Goal: Task Accomplishment & Management: Use online tool/utility

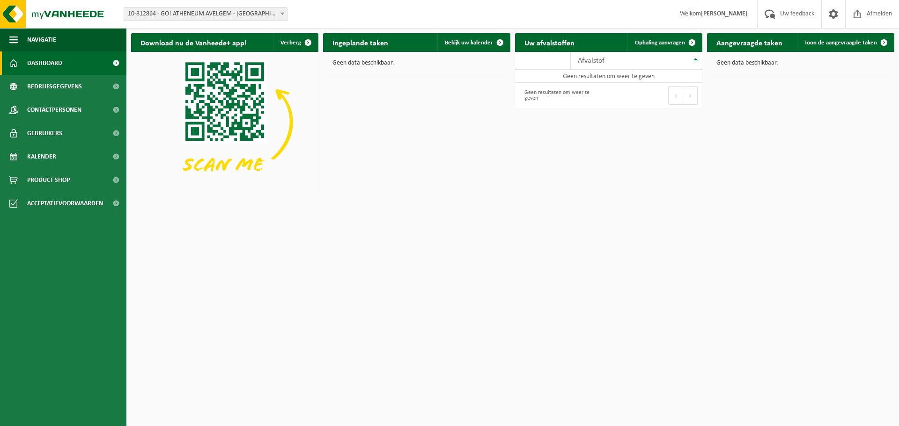
click at [366, 48] on h2 "Ingeplande taken" at bounding box center [360, 42] width 74 height 18
click at [469, 33] on link "Bekijk uw kalender" at bounding box center [473, 42] width 72 height 19
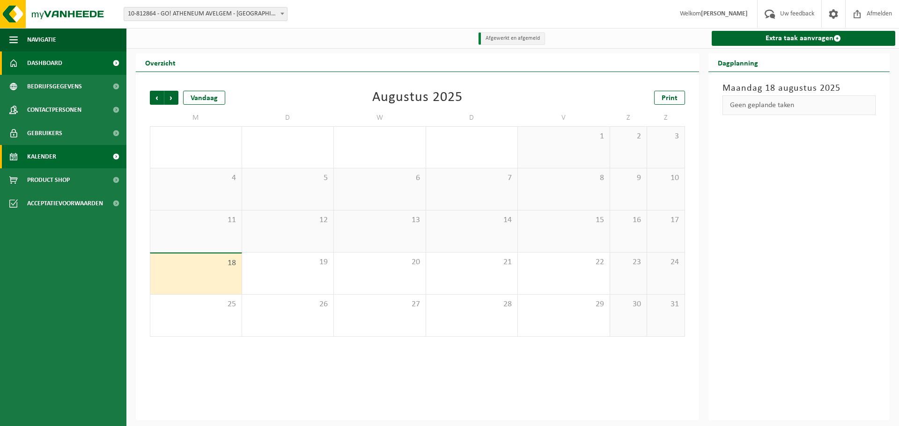
click at [65, 63] on link "Dashboard" at bounding box center [63, 62] width 126 height 23
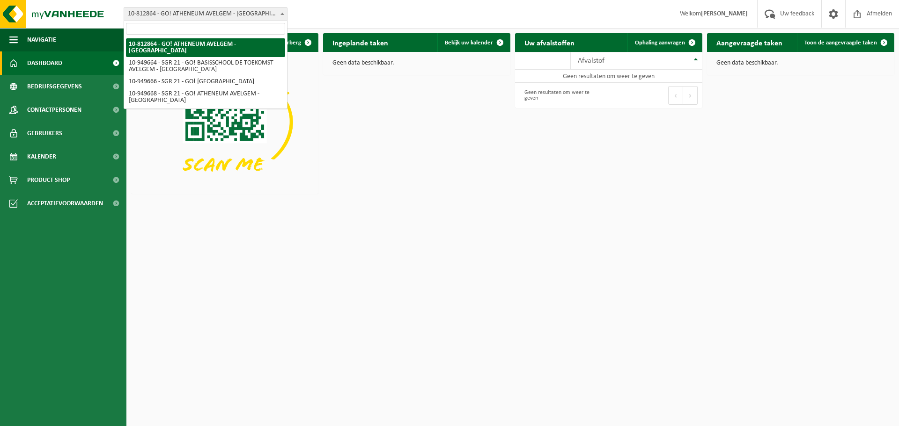
click at [277, 12] on span "10-812864 - GO! ATHENEUM AVELGEM - [GEOGRAPHIC_DATA]" at bounding box center [205, 13] width 163 height 13
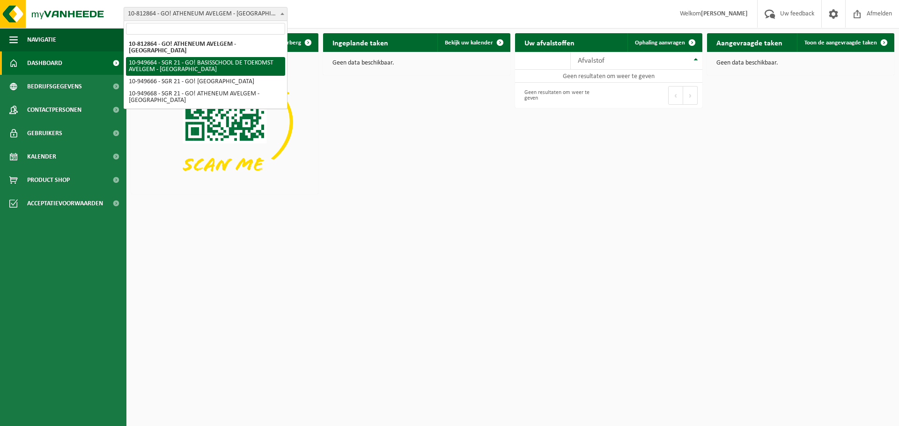
select select "143231"
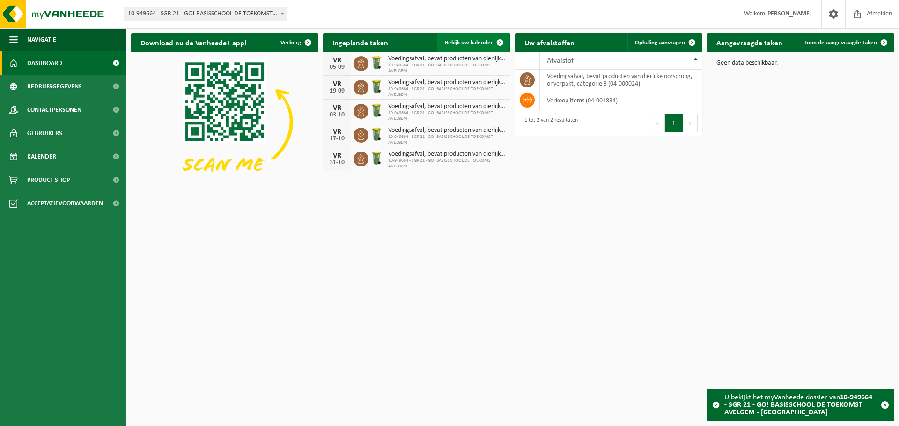
click at [463, 43] on span "Bekijk uw kalender" at bounding box center [469, 43] width 48 height 6
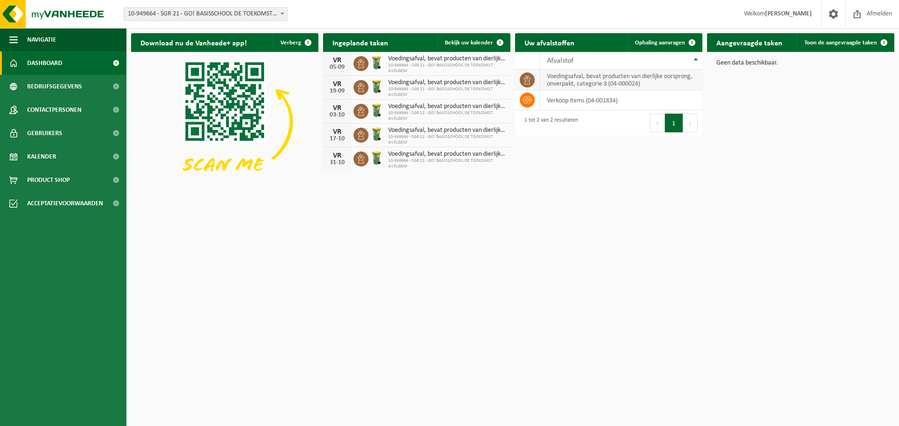
click at [584, 83] on td "voedingsafval, bevat producten van dierlijke oorsprong, onverpakt, categorie 3 …" at bounding box center [621, 80] width 162 height 21
click at [526, 82] on icon at bounding box center [526, 79] width 9 height 9
click at [837, 43] on span "Toon de aangevraagde taken" at bounding box center [840, 43] width 73 height 6
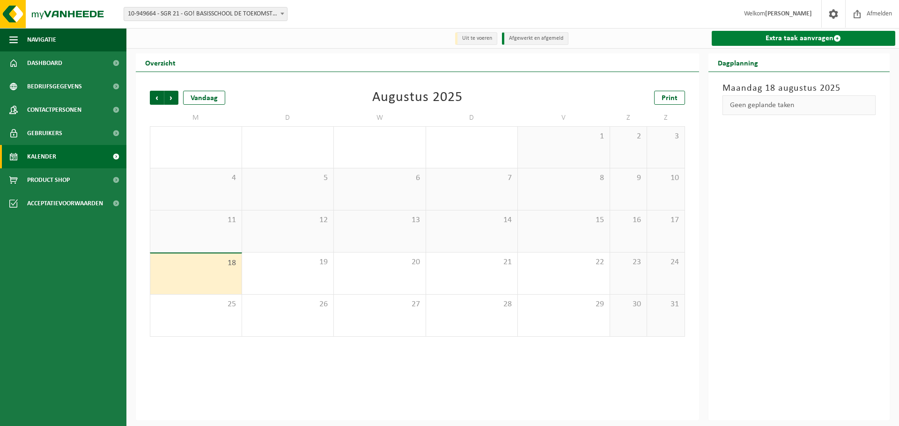
click at [807, 34] on link "Extra taak aanvragen" at bounding box center [803, 38] width 184 height 15
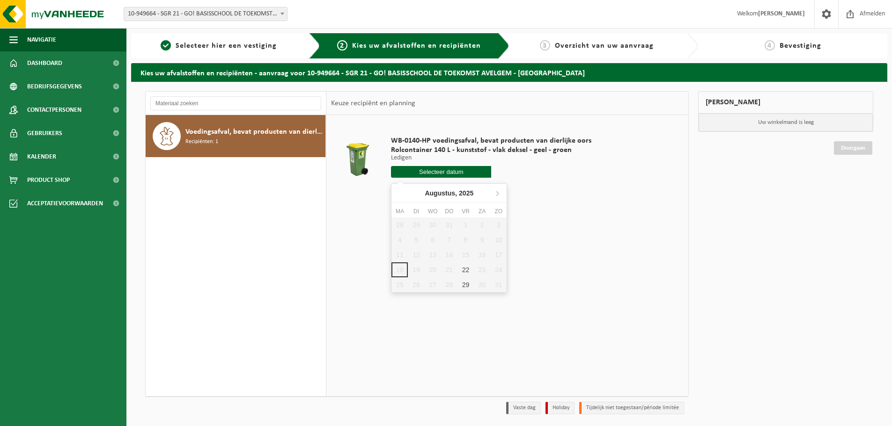
click at [434, 172] on input "text" at bounding box center [441, 172] width 100 height 12
click at [467, 269] on div "22" at bounding box center [465, 270] width 16 height 15
type input "Van 2025-08-22"
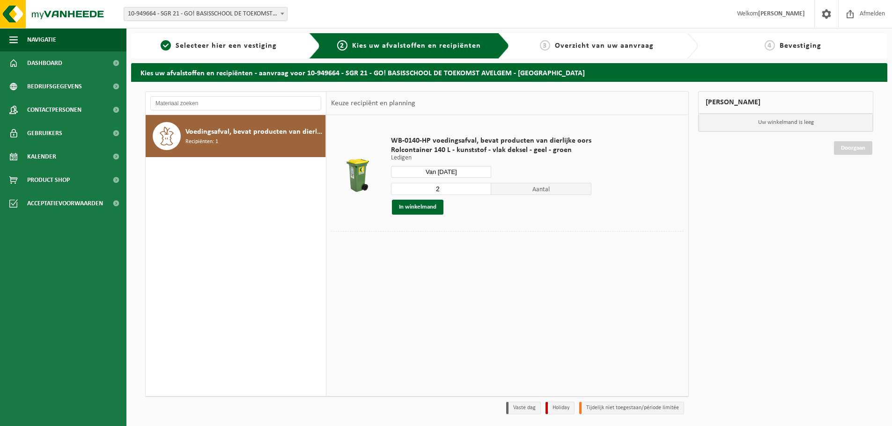
click at [480, 185] on input "2" at bounding box center [441, 189] width 100 height 12
type input "3"
click at [481, 187] on input "3" at bounding box center [441, 189] width 100 height 12
click at [421, 208] on button "In winkelmand" at bounding box center [417, 207] width 51 height 15
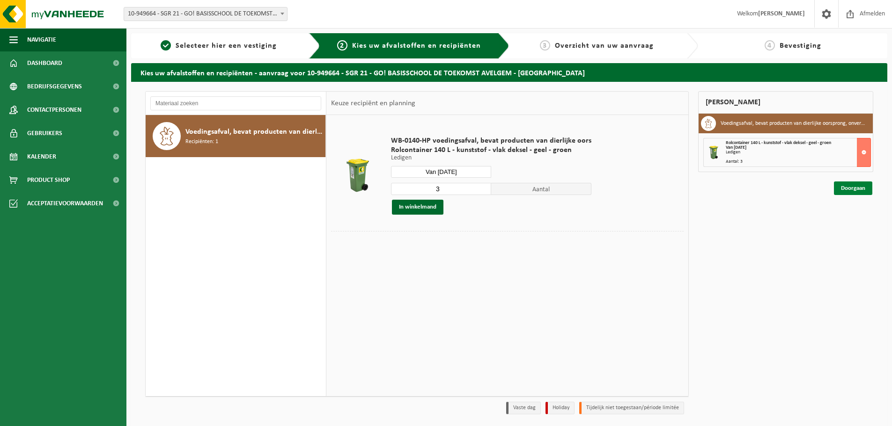
click at [852, 186] on link "Doorgaan" at bounding box center [852, 189] width 38 height 14
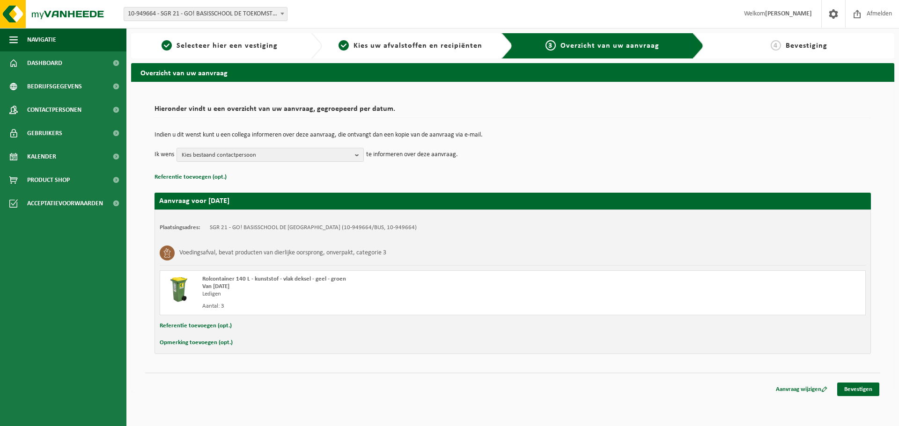
click at [209, 344] on button "Opmerking toevoegen (opt.)" at bounding box center [196, 343] width 73 height 12
click at [254, 338] on input "text" at bounding box center [530, 344] width 651 height 14
type input "f"
type input "Aan containerpark atheneum Avelgem, ter hoogte van kinderdagverblijf Infano."
click at [357, 154] on b "button" at bounding box center [359, 154] width 8 height 13
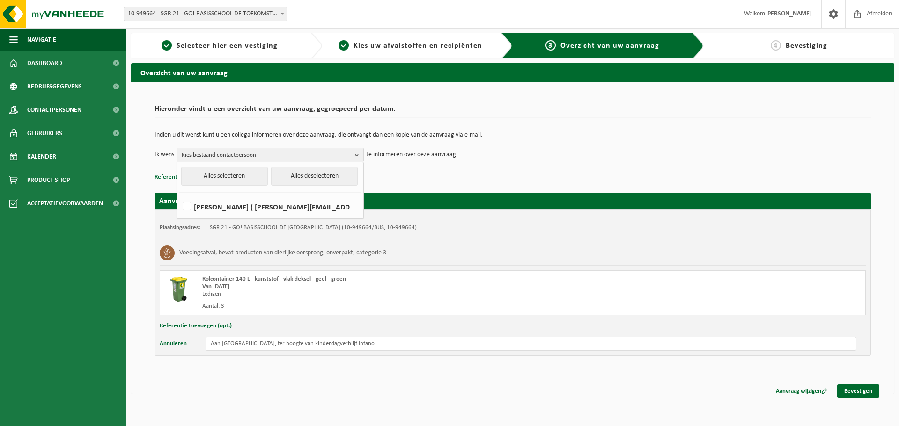
click at [398, 174] on p "Referentie toevoegen (opt.)" at bounding box center [512, 177] width 716 height 12
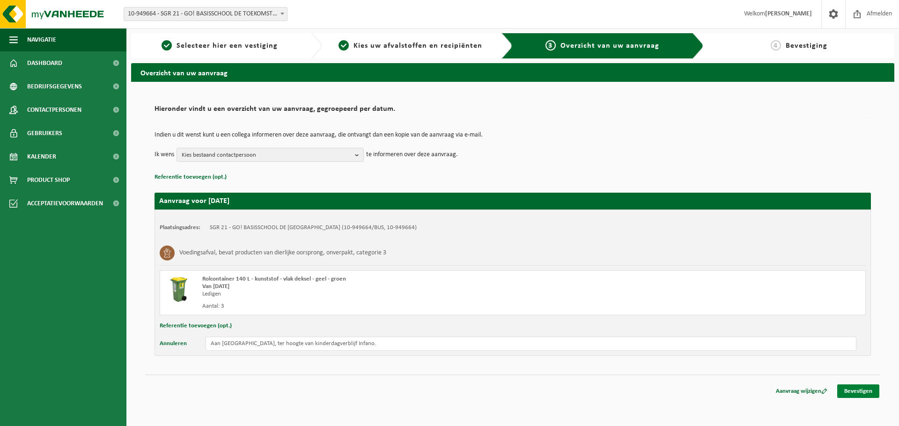
click at [857, 392] on link "Bevestigen" at bounding box center [858, 392] width 42 height 14
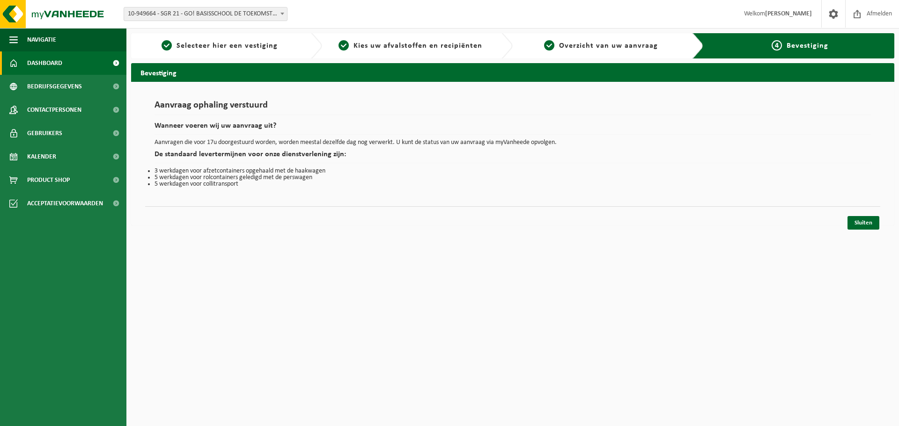
click at [51, 59] on span "Dashboard" at bounding box center [44, 62] width 35 height 23
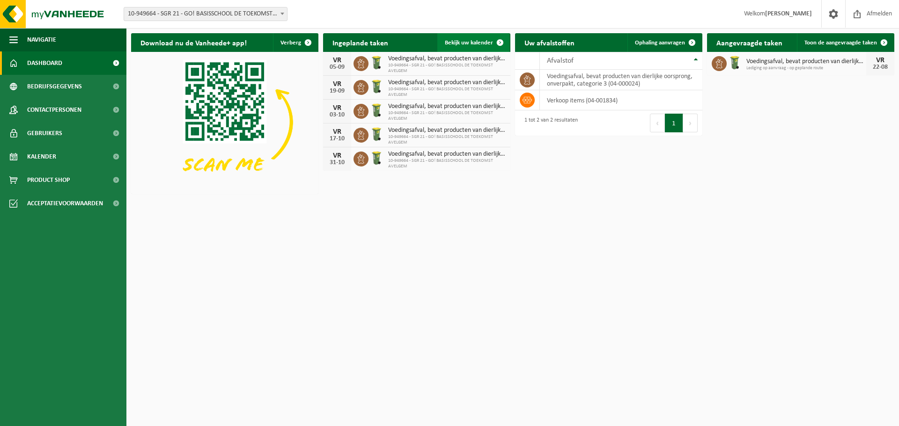
click at [465, 41] on span "Bekijk uw kalender" at bounding box center [469, 43] width 48 height 6
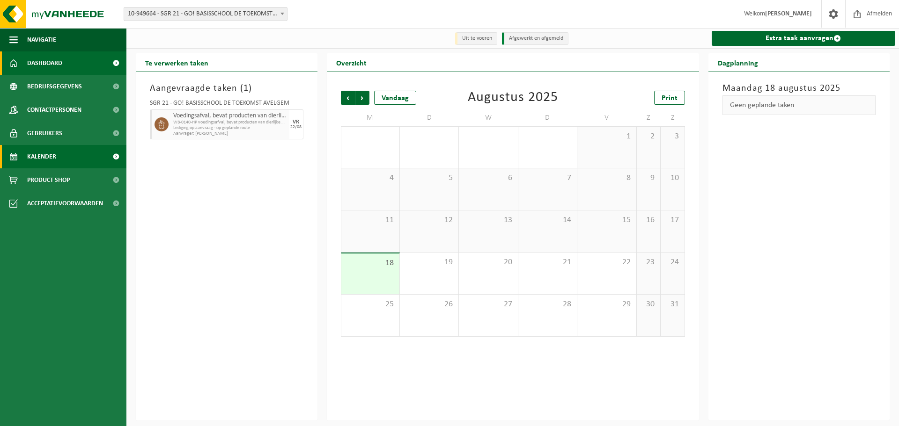
click at [54, 60] on span "Dashboard" at bounding box center [44, 62] width 35 height 23
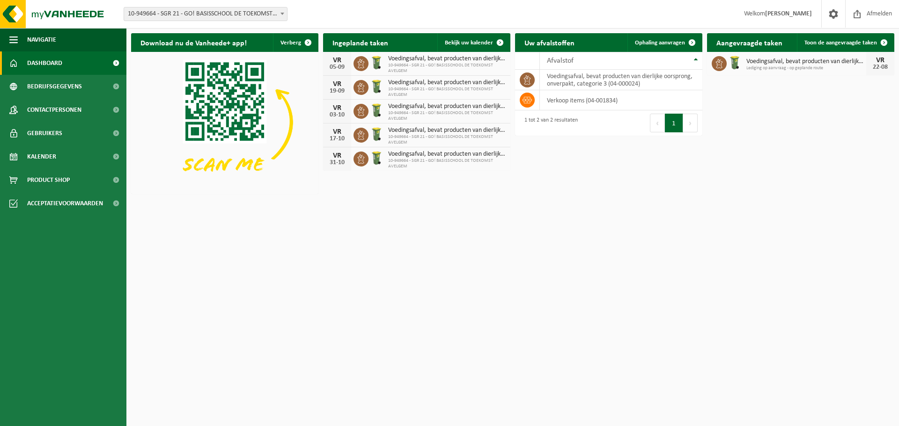
click at [277, 12] on span "10-949664 - SGR 21 - GO! BASISSCHOOL DE TOEKOMST AVELGEM - [GEOGRAPHIC_DATA]" at bounding box center [205, 13] width 163 height 13
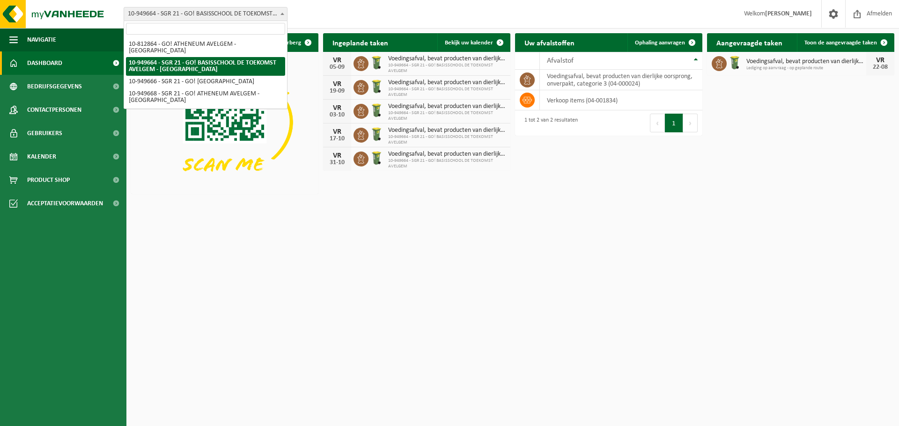
click at [277, 12] on span "10-949664 - SGR 21 - GO! BASISSCHOOL DE TOEKOMST AVELGEM - [GEOGRAPHIC_DATA]" at bounding box center [205, 13] width 163 height 13
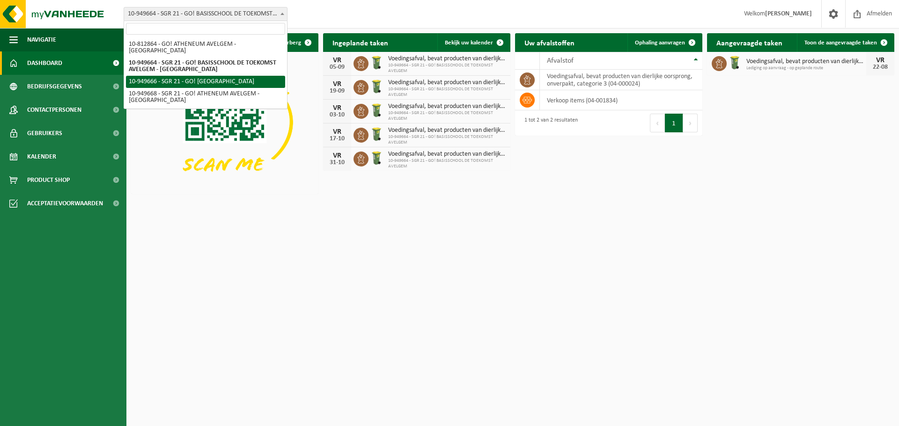
select select "143232"
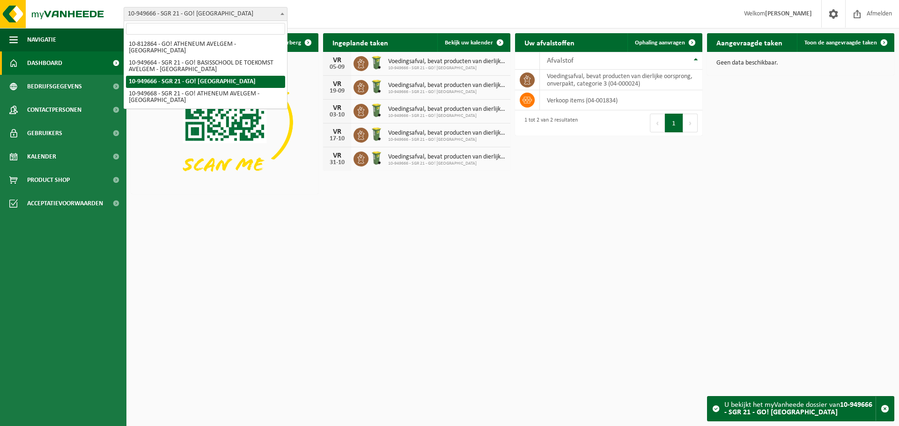
click at [280, 13] on span at bounding box center [282, 13] width 9 height 12
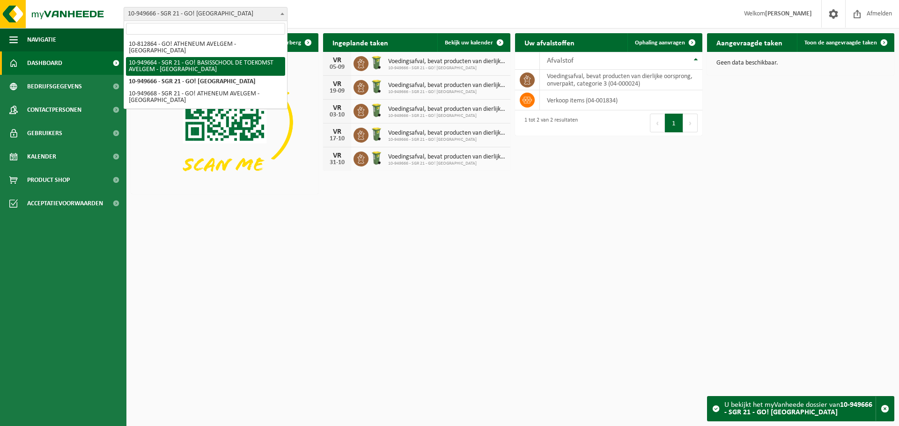
select select "143231"
